Goal: Task Accomplishment & Management: Use online tool/utility

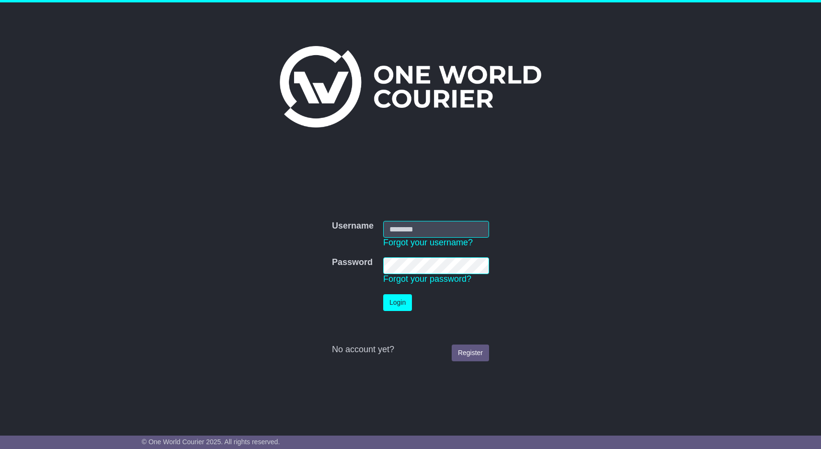
type input "**********"
click at [393, 294] on td "Login" at bounding box center [435, 302] width 115 height 26
click at [393, 300] on button "Login" at bounding box center [397, 302] width 29 height 17
